Goal: Task Accomplishment & Management: Manage account settings

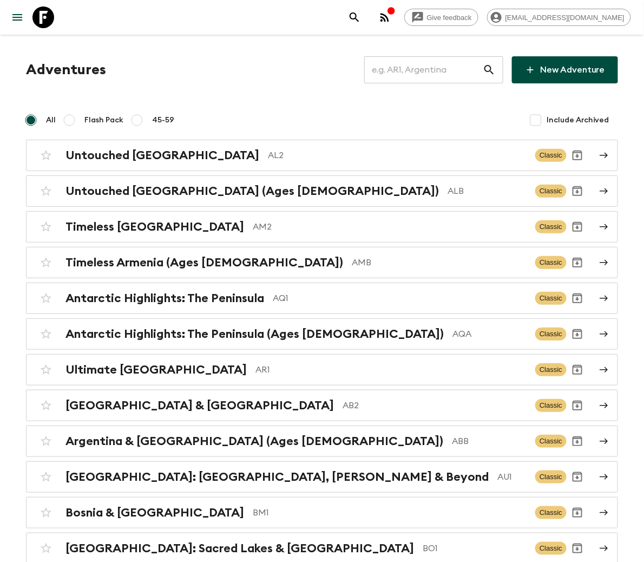
click at [429, 68] on input "text" at bounding box center [423, 70] width 119 height 30
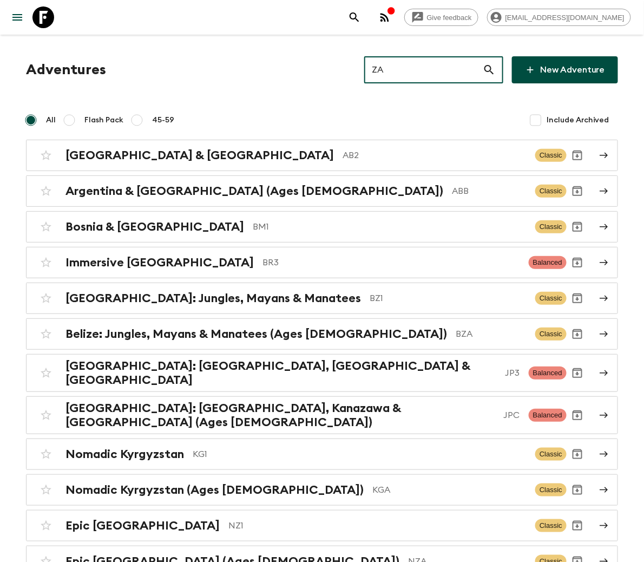
type input "ZA1"
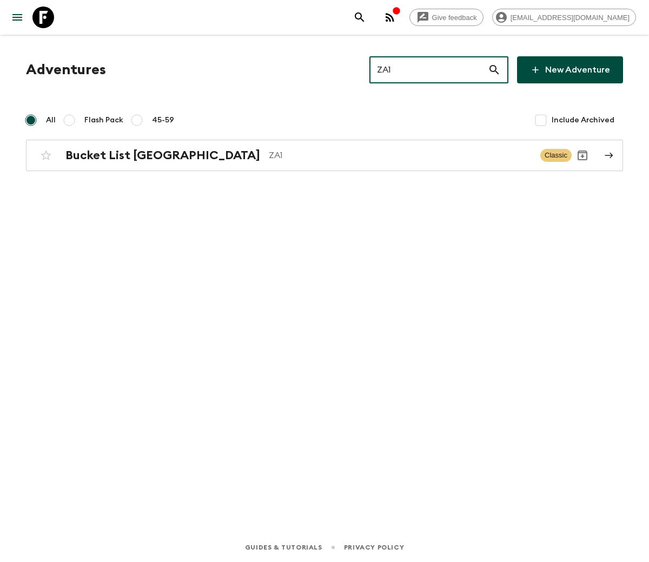
click at [133, 154] on h2 "Bucket List [GEOGRAPHIC_DATA]" at bounding box center [162, 155] width 195 height 14
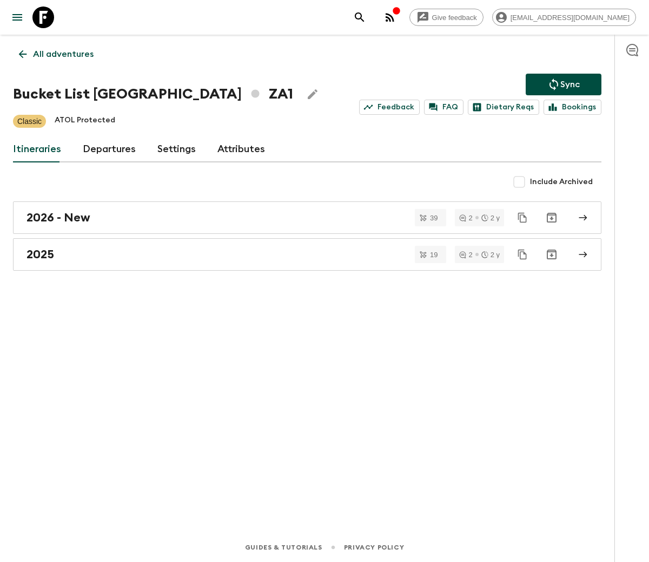
click at [106, 147] on link "Departures" at bounding box center [109, 149] width 53 height 26
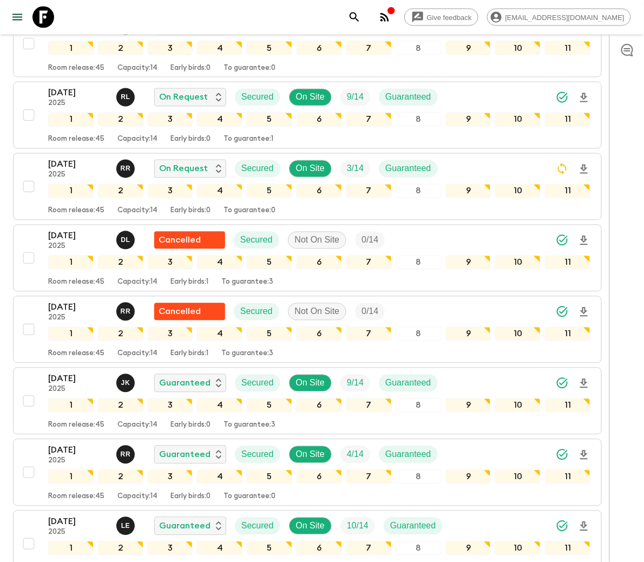
scroll to position [844, 0]
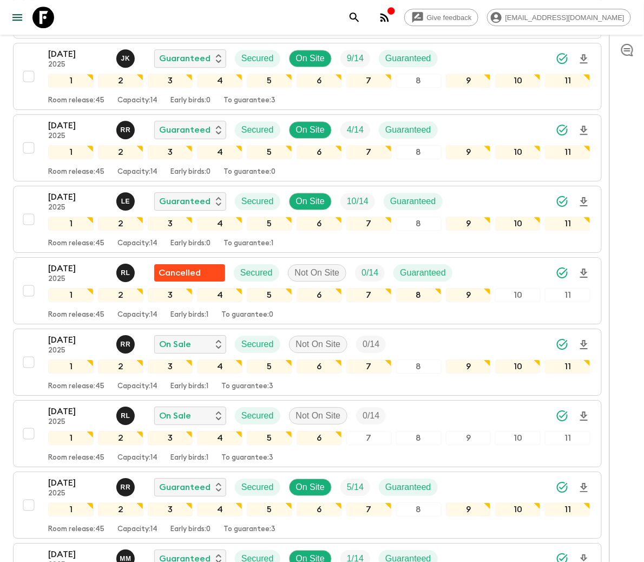
click at [28, 366] on input "checkbox" at bounding box center [29, 362] width 22 height 22
checkbox input "true"
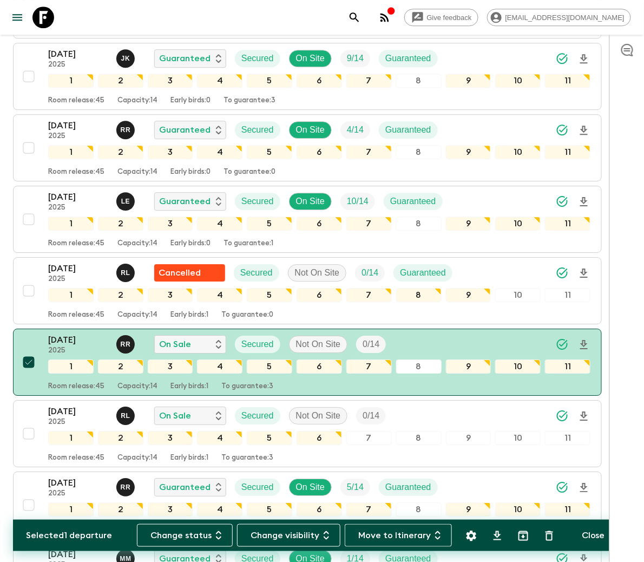
click at [189, 534] on button "Change status" at bounding box center [185, 535] width 96 height 23
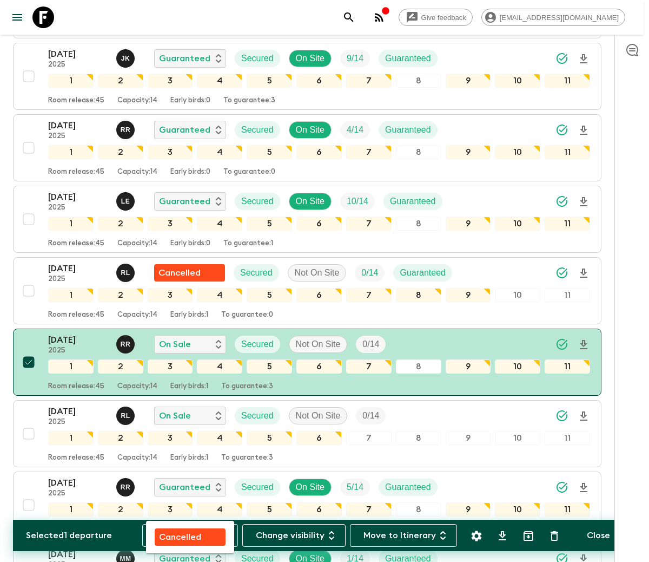
click at [179, 534] on p "Cancelled" at bounding box center [180, 536] width 42 height 13
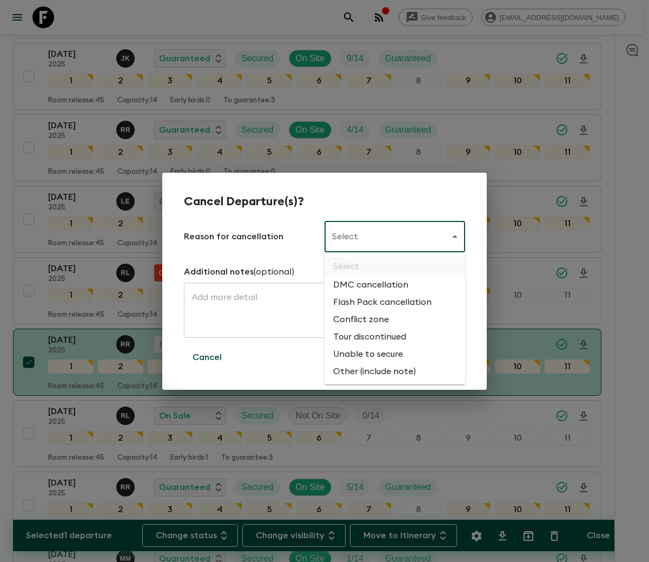
click at [380, 300] on li "Flash Pack cancellation" at bounding box center [395, 301] width 141 height 17
type input "FLASHPACK_CANCELLATION"
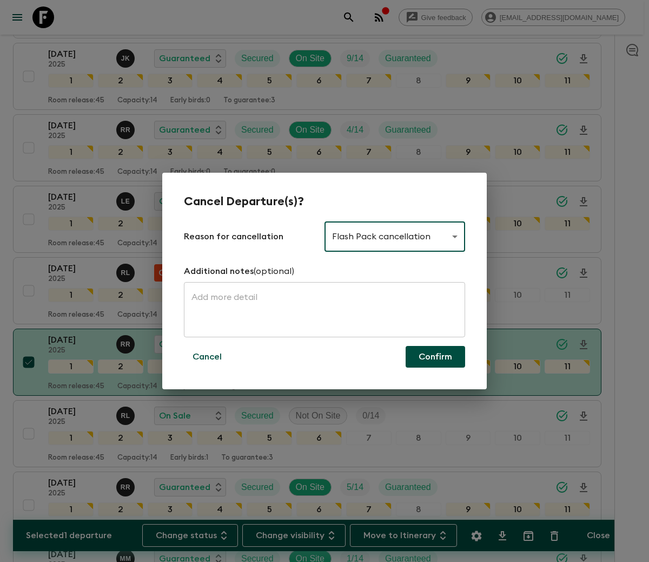
click at [435, 355] on button "Confirm" at bounding box center [436, 357] width 60 height 22
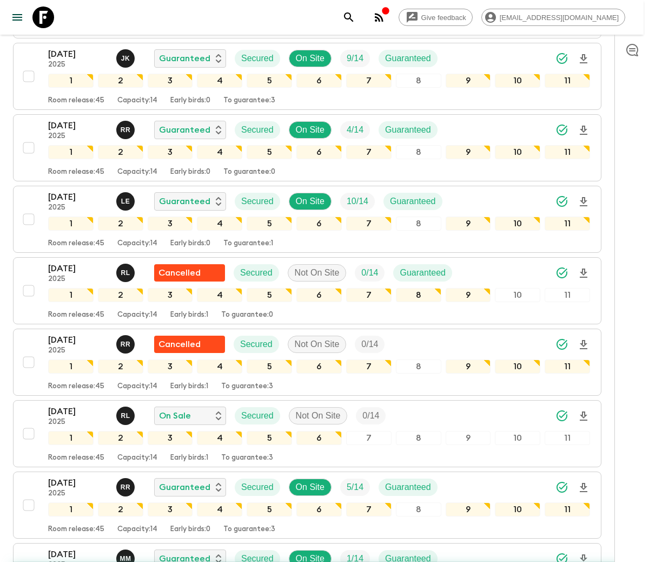
checkbox input "false"
